Goal: Information Seeking & Learning: Compare options

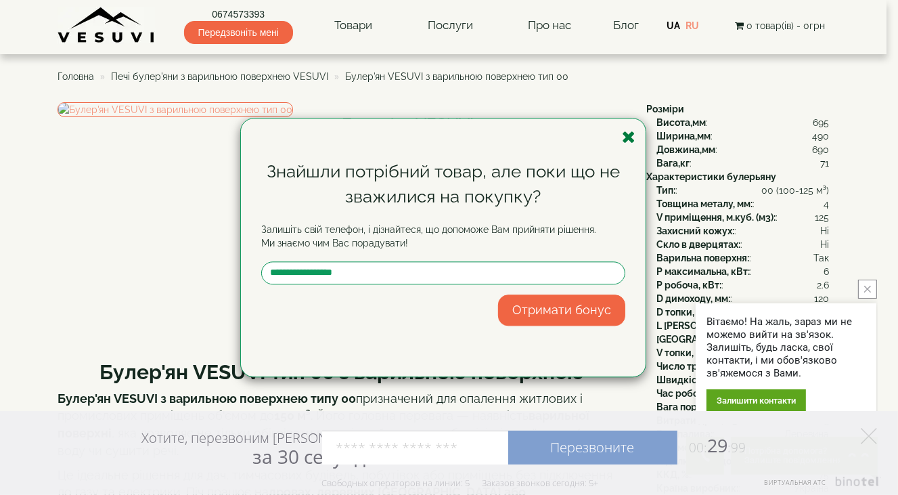
click at [625, 134] on icon "button" at bounding box center [629, 137] width 14 height 17
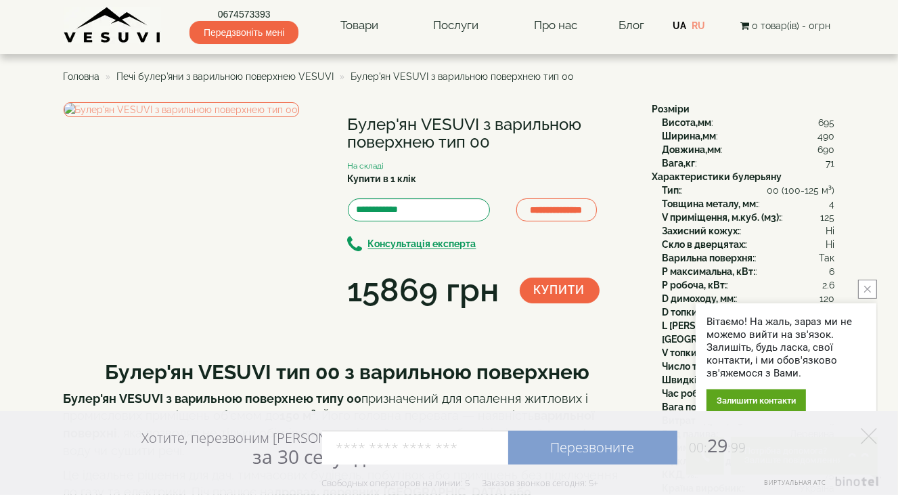
click at [866, 291] on icon "close button" at bounding box center [867, 289] width 7 height 7
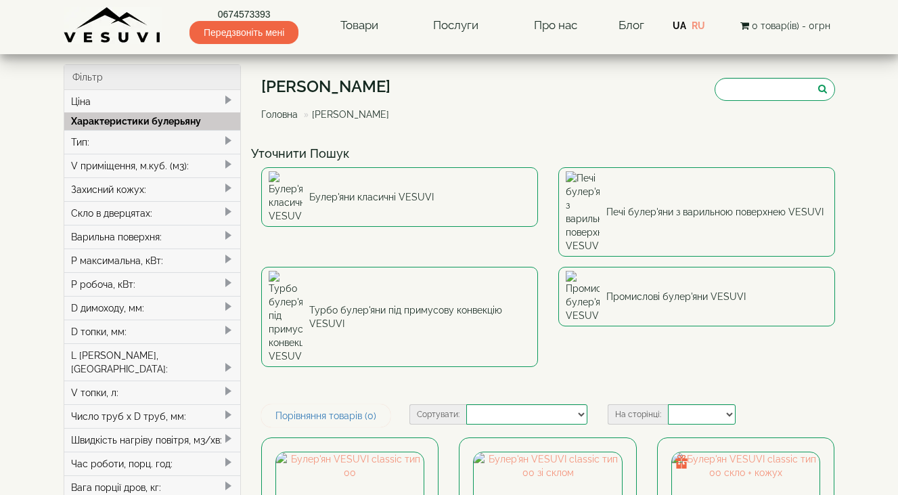
select select
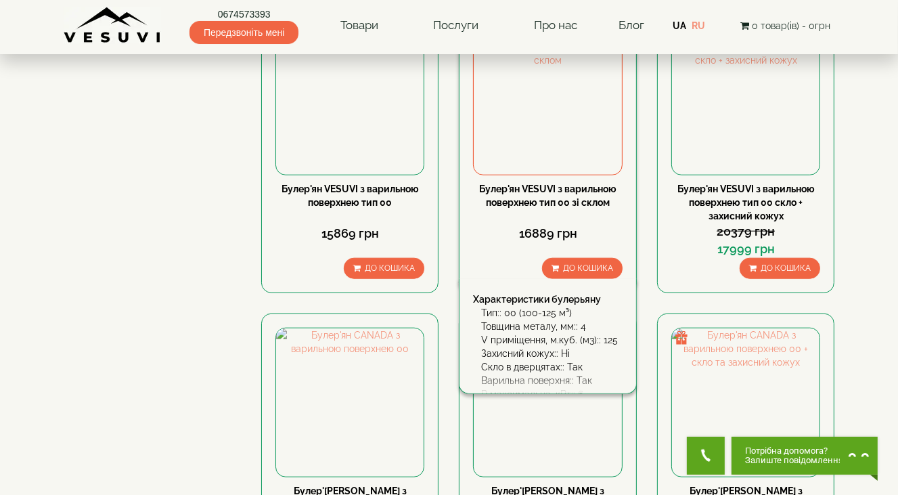
scroll to position [1421, 0]
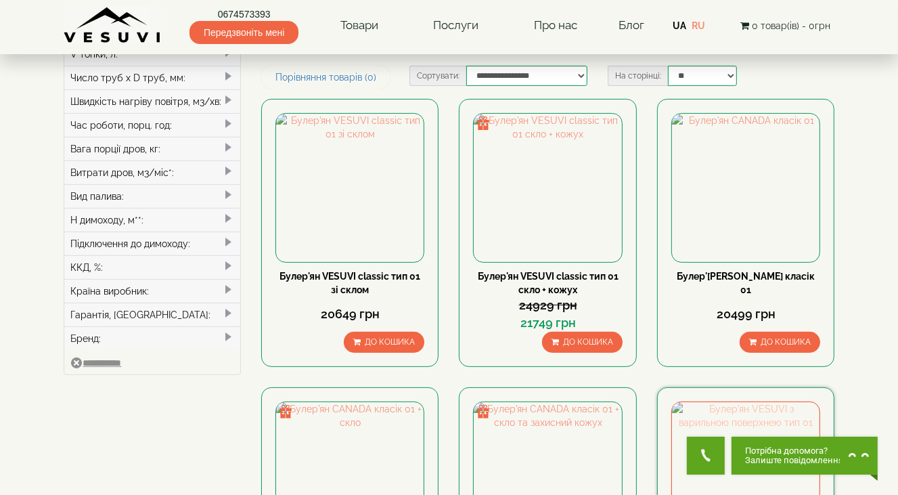
scroll to position [474, 0]
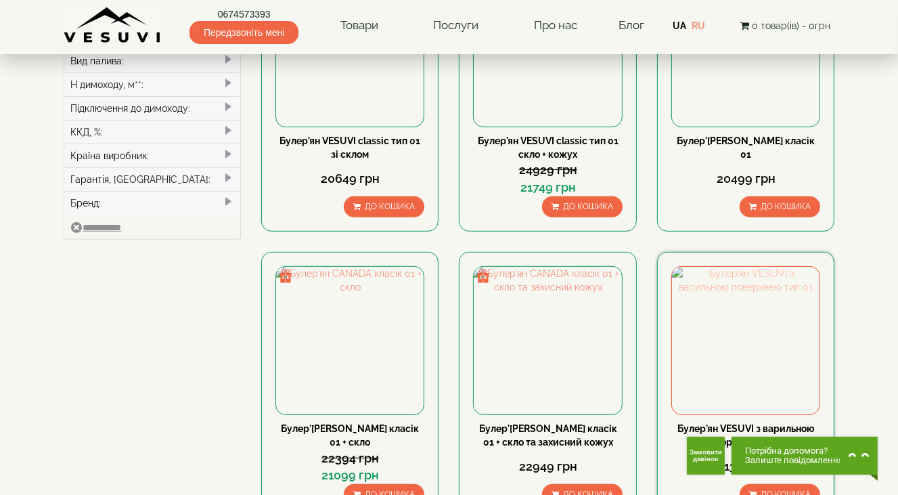
click at [726, 276] on img at bounding box center [746, 341] width 148 height 148
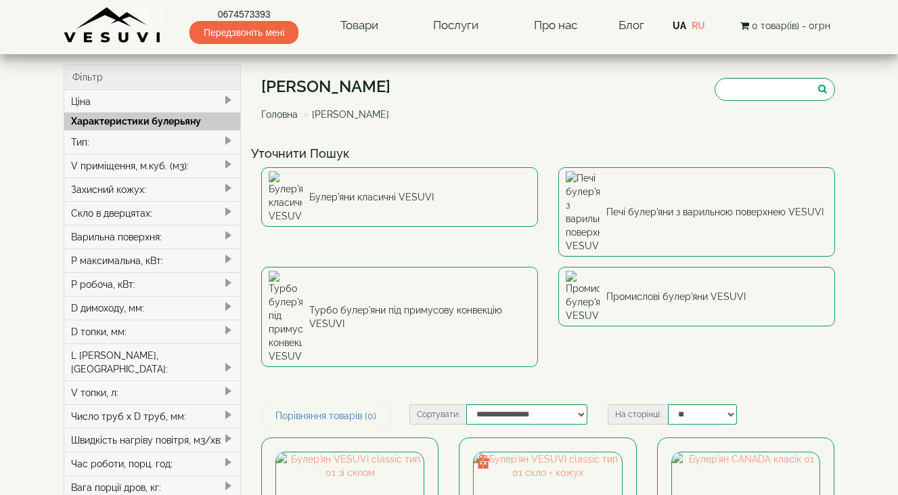
scroll to position [474, 0]
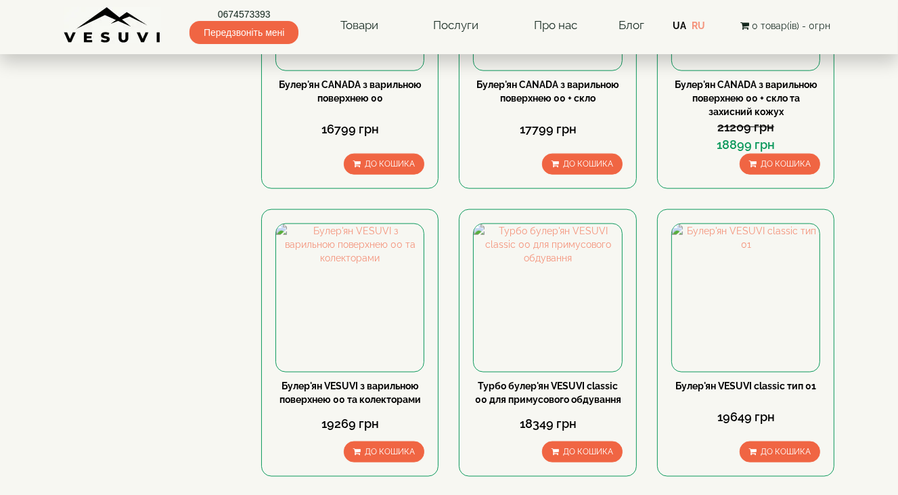
scroll to position [1421, 0]
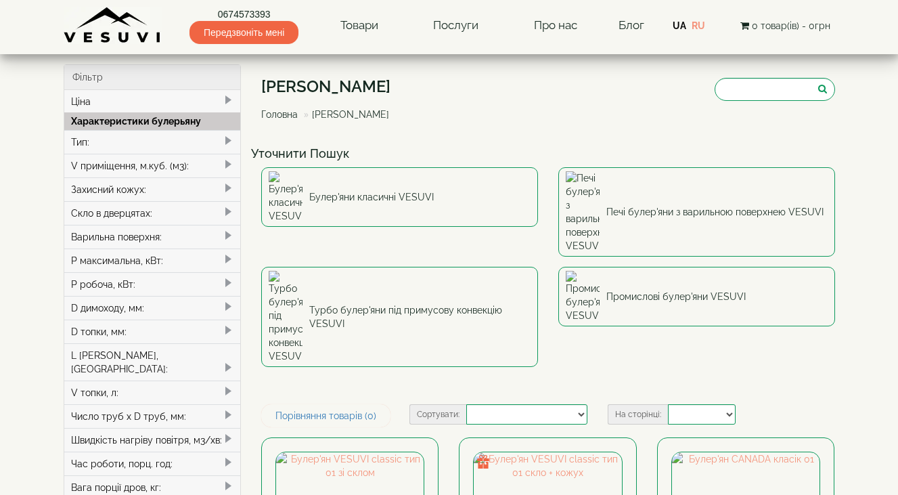
select select
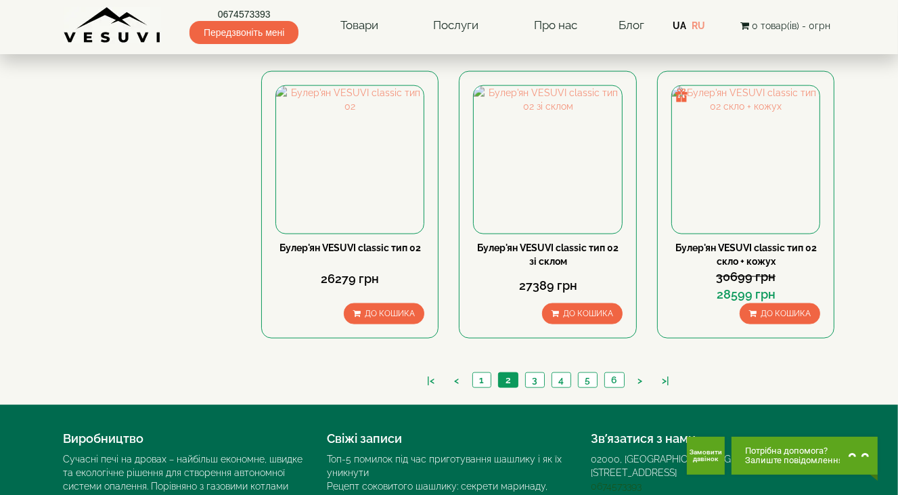
scroll to position [1557, 0]
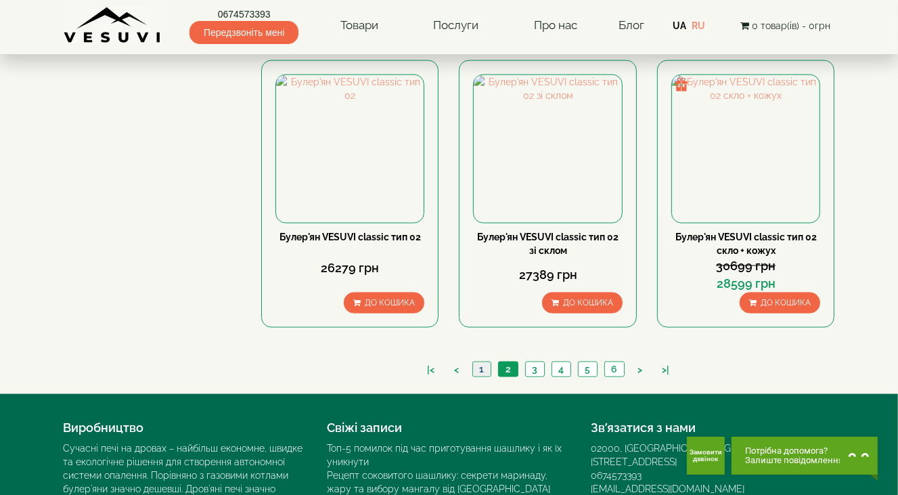
click at [477, 362] on link "1" at bounding box center [481, 369] width 18 height 14
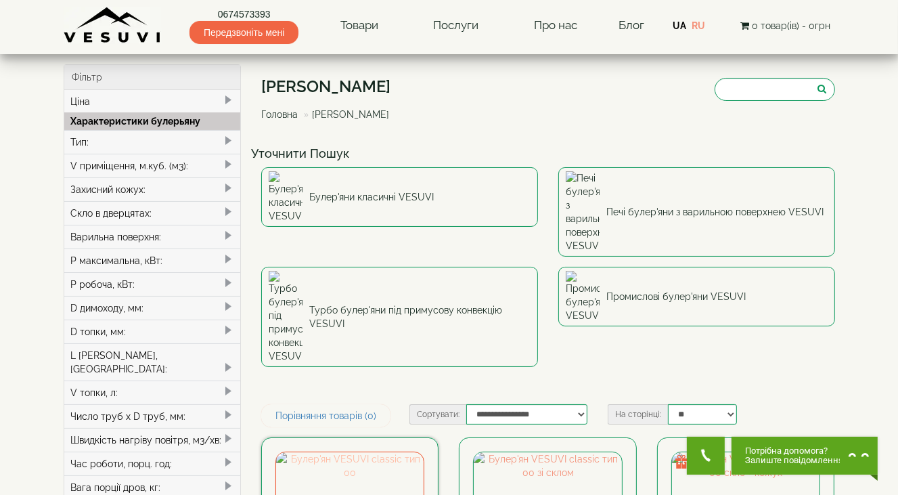
scroll to position [135, 0]
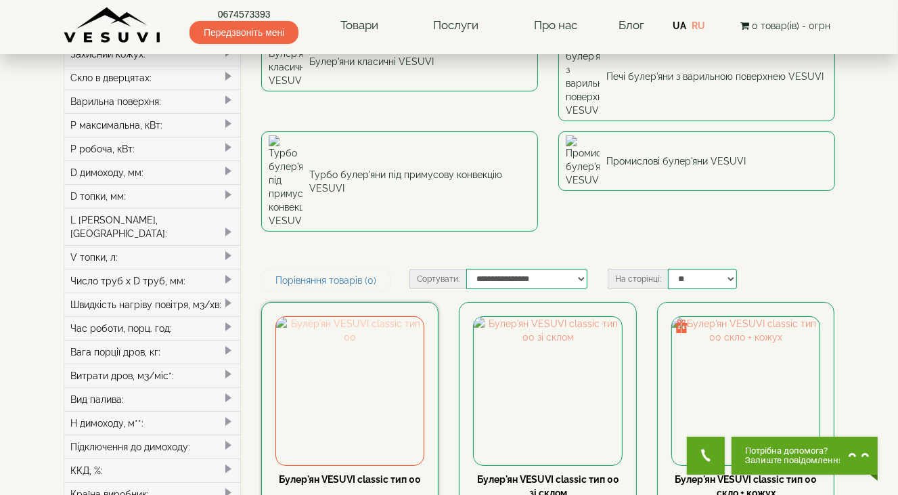
click at [369, 317] on img at bounding box center [350, 391] width 148 height 148
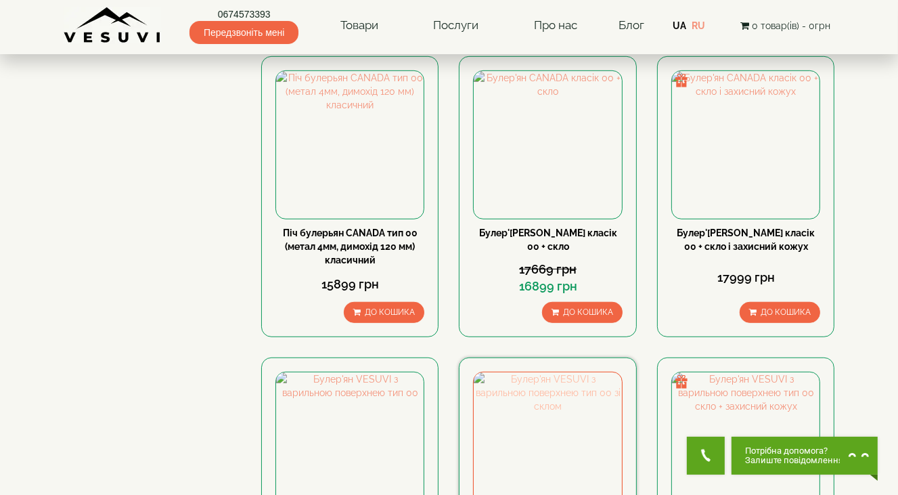
scroll to position [744, 0]
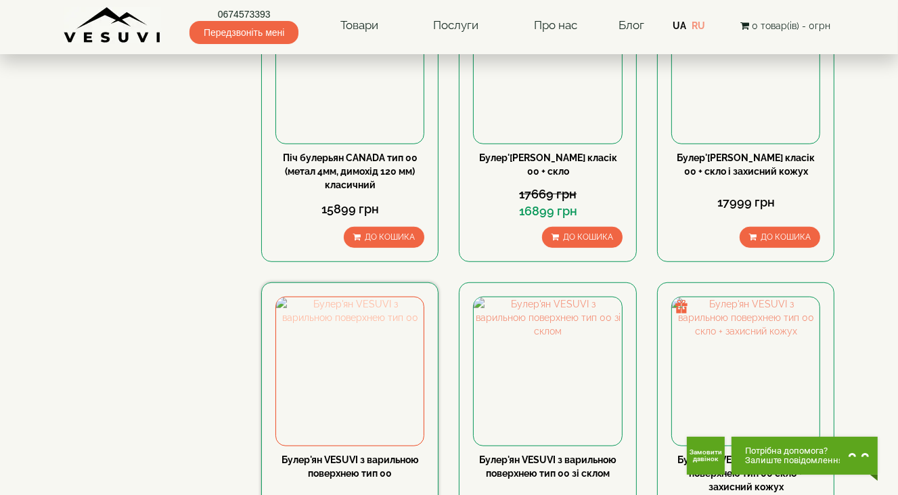
click at [349, 301] on img at bounding box center [350, 371] width 148 height 148
